Goal: Find specific page/section: Find specific page/section

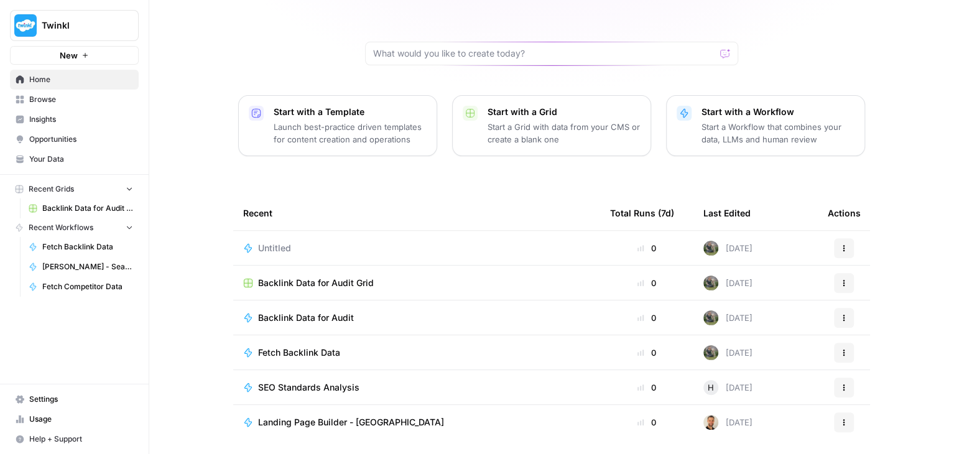
scroll to position [118, 0]
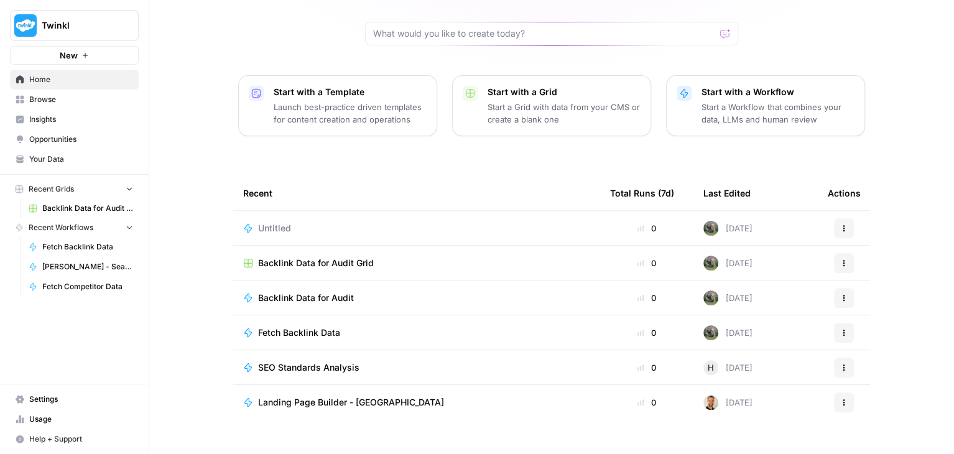
click at [60, 100] on span "Browse" at bounding box center [81, 99] width 104 height 11
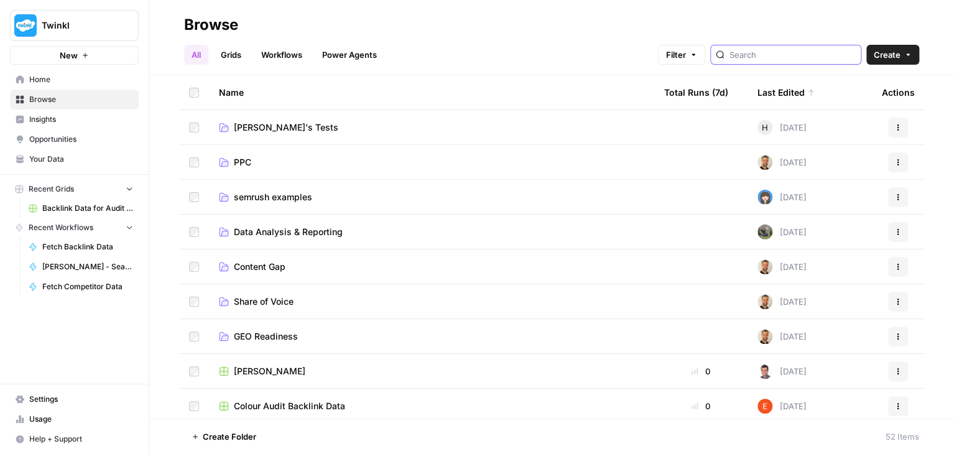
click at [756, 49] on input "search" at bounding box center [793, 55] width 126 height 12
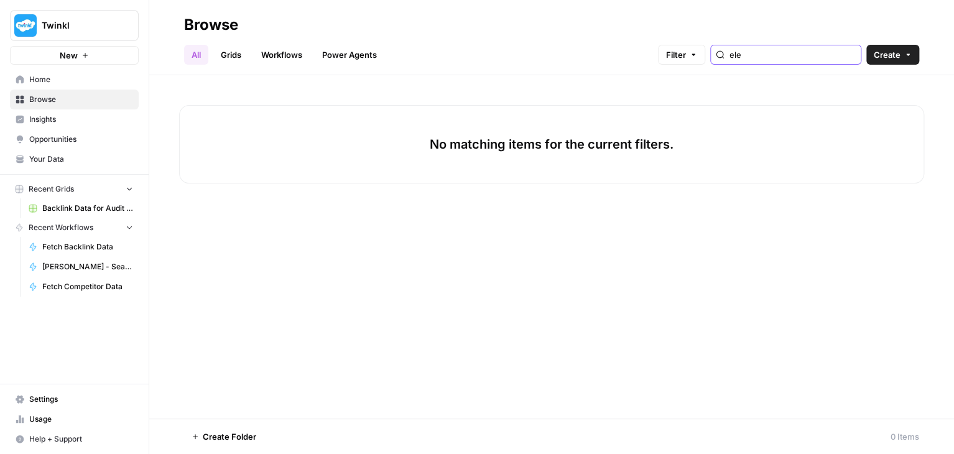
click at [844, 53] on input "ele" at bounding box center [793, 55] width 126 height 12
type input "ele"
